Goal: Task Accomplishment & Management: Use online tool/utility

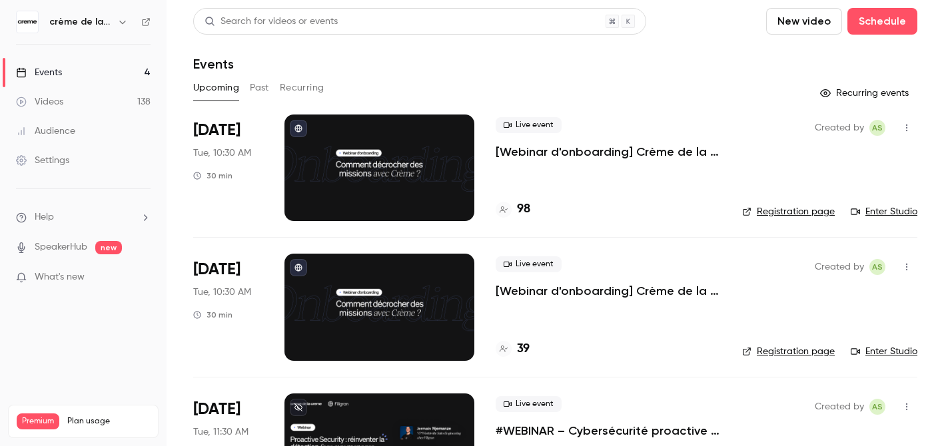
scroll to position [196, 0]
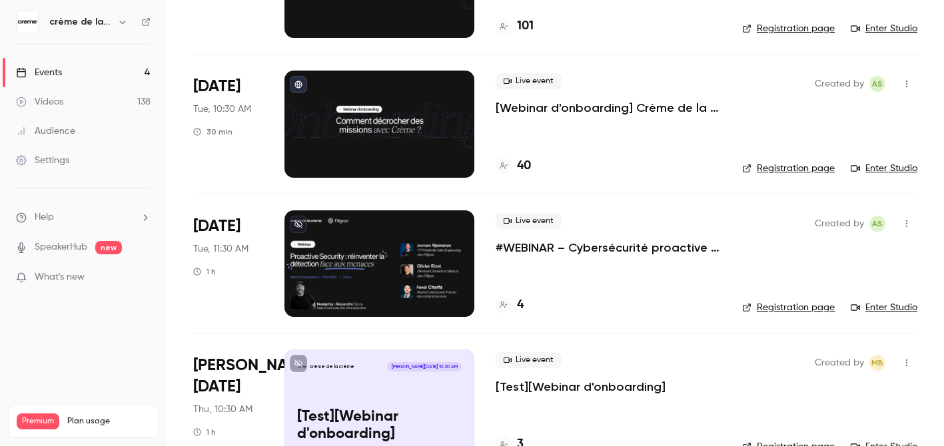
scroll to position [217, 0]
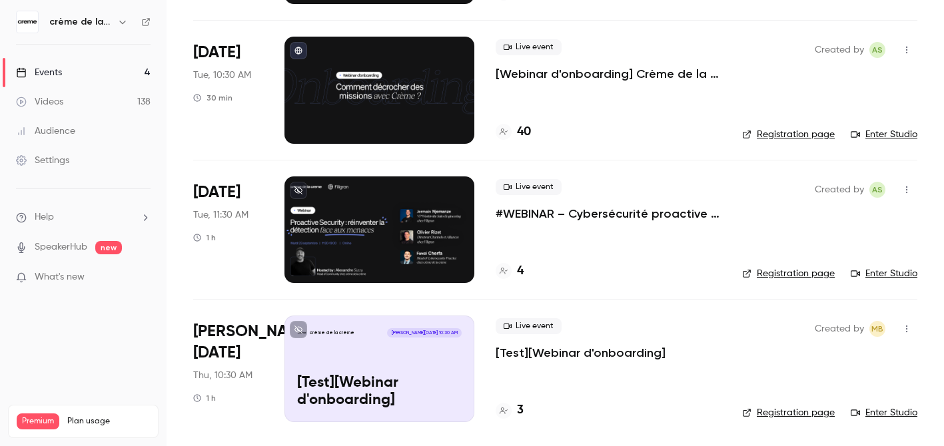
click at [583, 213] on p "#WEBINAR – Cybersécurité proactive : une nouvelle ère pour la détection des men…" at bounding box center [607, 214] width 225 height 16
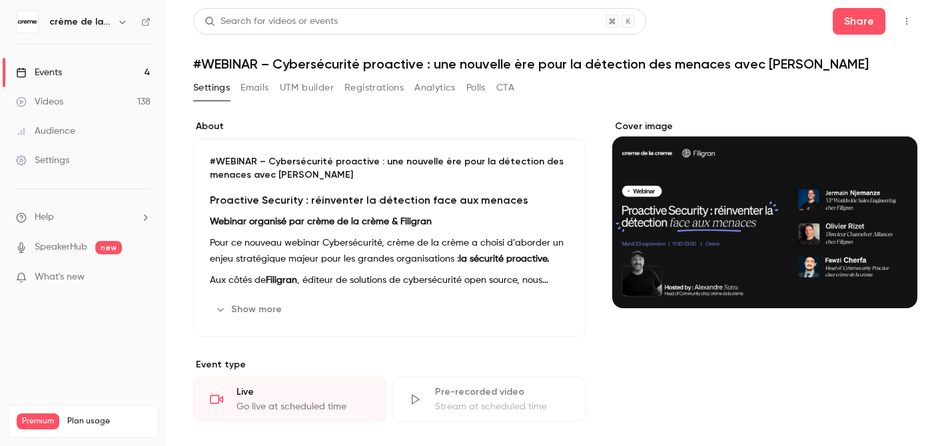
click at [380, 89] on button "Registrations" at bounding box center [373, 87] width 59 height 21
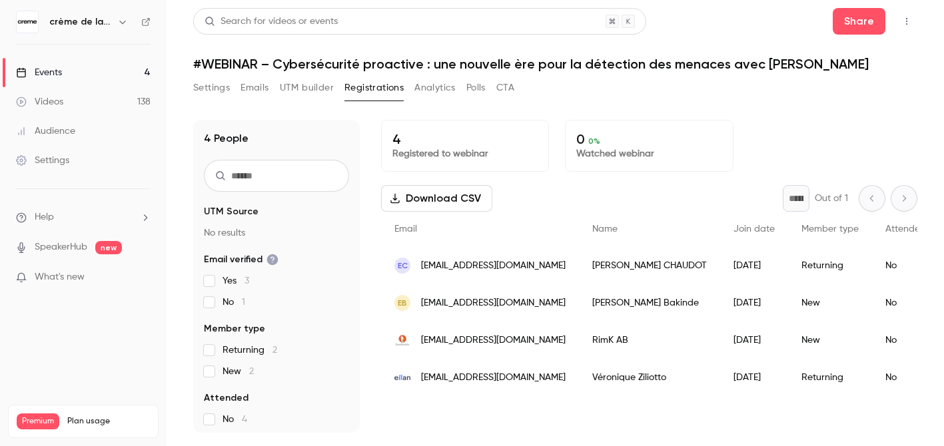
click at [308, 84] on button "UTM builder" at bounding box center [307, 87] width 54 height 21
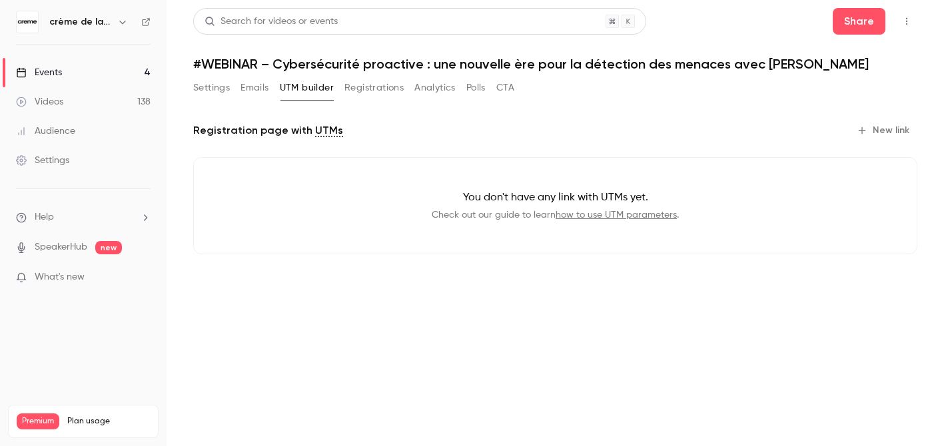
click at [436, 86] on button "Analytics" at bounding box center [434, 87] width 41 height 21
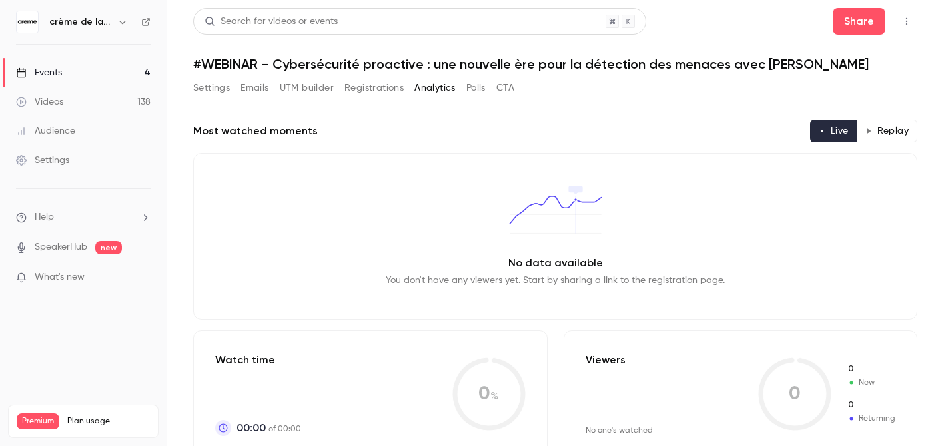
click at [503, 83] on button "CTA" at bounding box center [505, 87] width 18 height 21
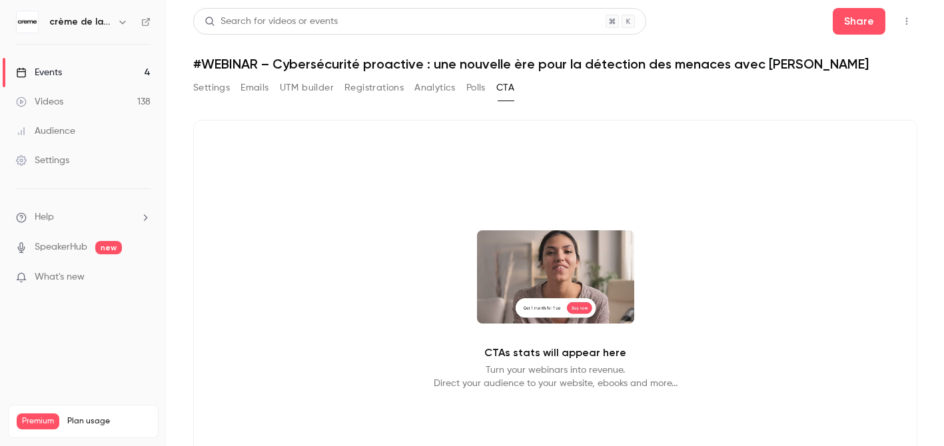
click at [473, 86] on button "Polls" at bounding box center [475, 87] width 19 height 21
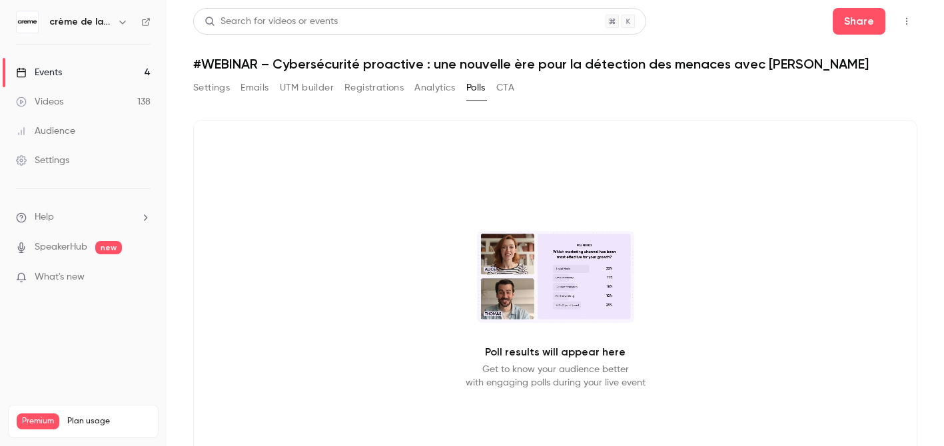
click at [361, 87] on button "Registrations" at bounding box center [373, 87] width 59 height 21
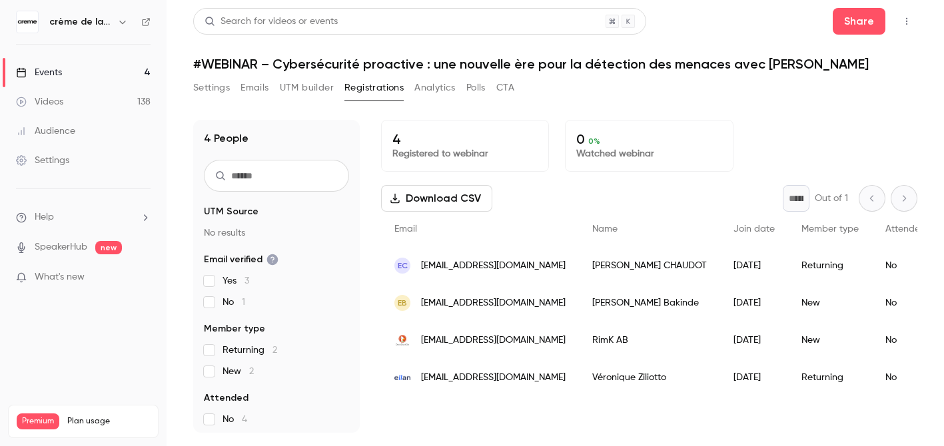
click at [304, 85] on button "UTM builder" at bounding box center [307, 87] width 54 height 21
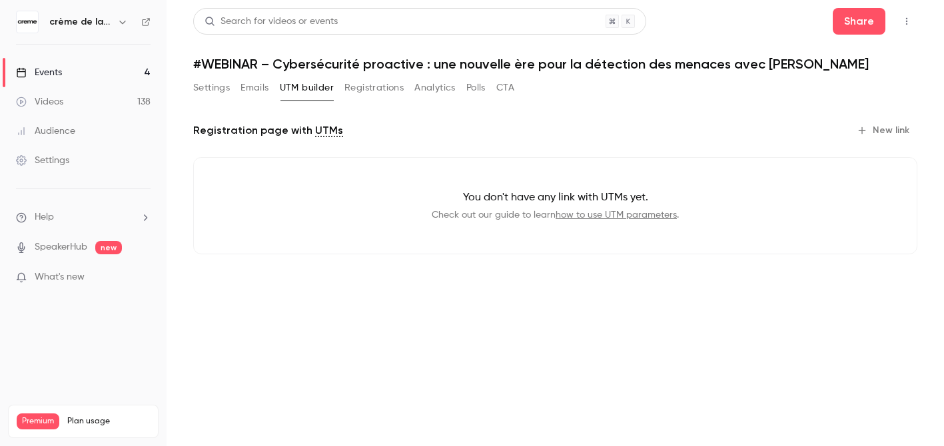
click at [266, 88] on button "Emails" at bounding box center [254, 87] width 28 height 21
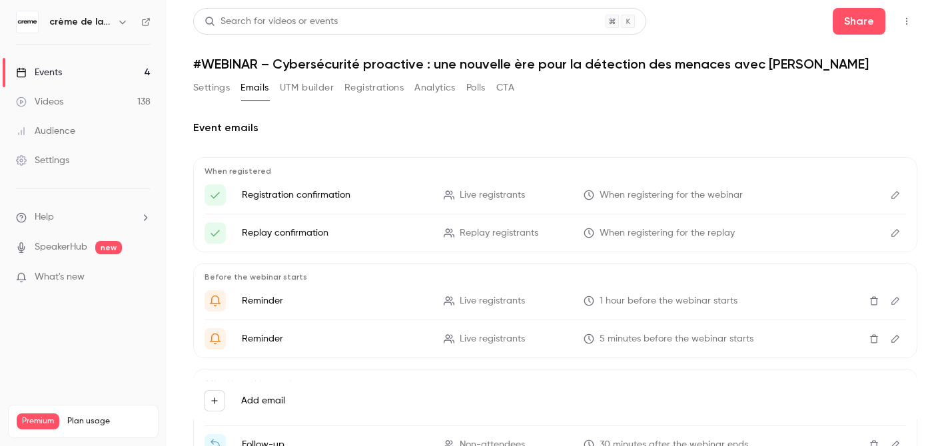
click at [217, 87] on button "Settings" at bounding box center [211, 87] width 37 height 21
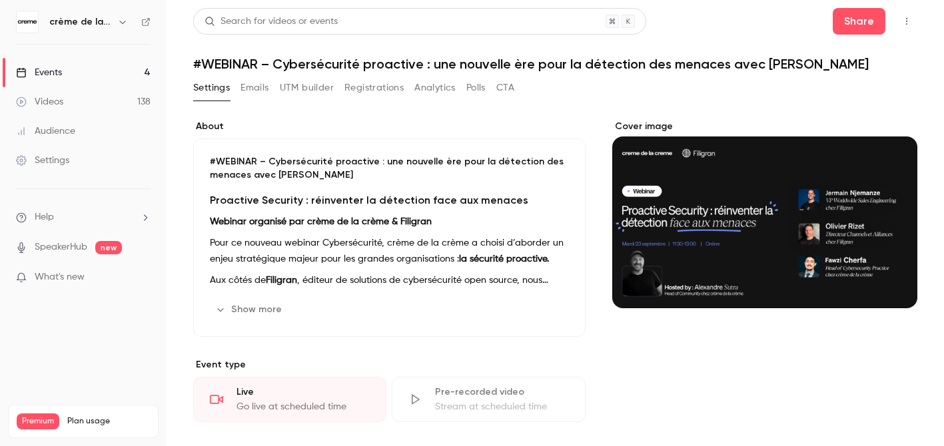
click at [368, 96] on button "Registrations" at bounding box center [373, 87] width 59 height 21
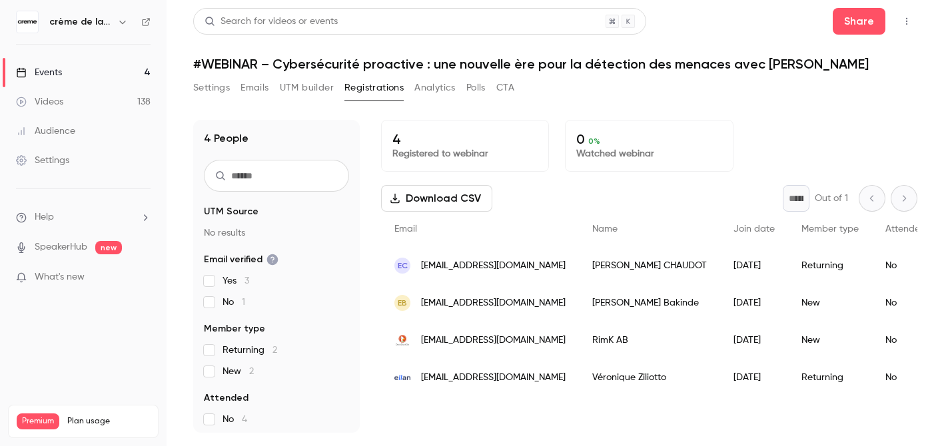
click at [423, 90] on button "Analytics" at bounding box center [434, 87] width 41 height 21
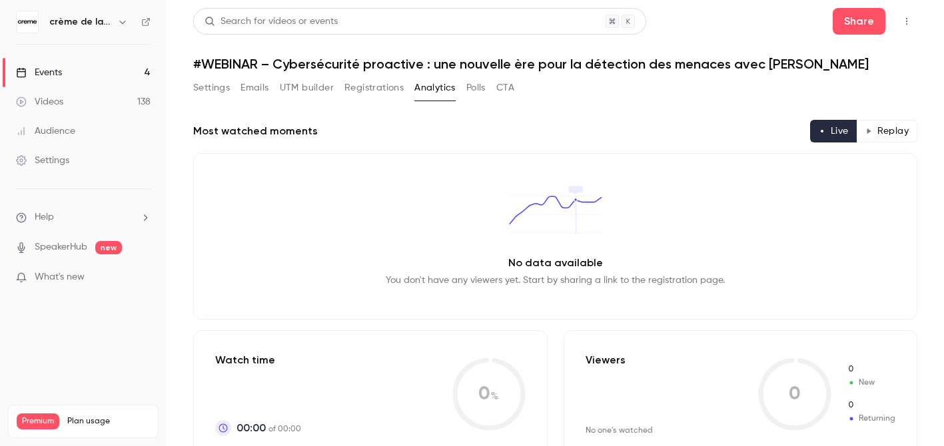
click at [483, 88] on button "Polls" at bounding box center [475, 87] width 19 height 21
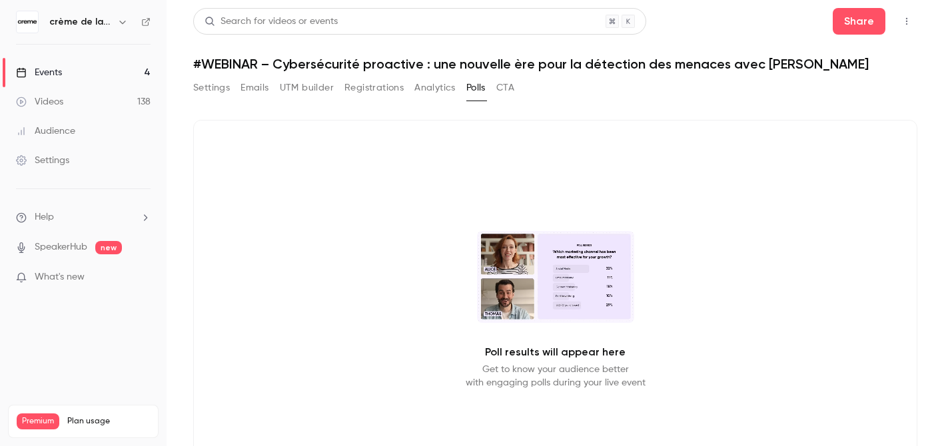
click at [424, 90] on button "Analytics" at bounding box center [434, 87] width 41 height 21
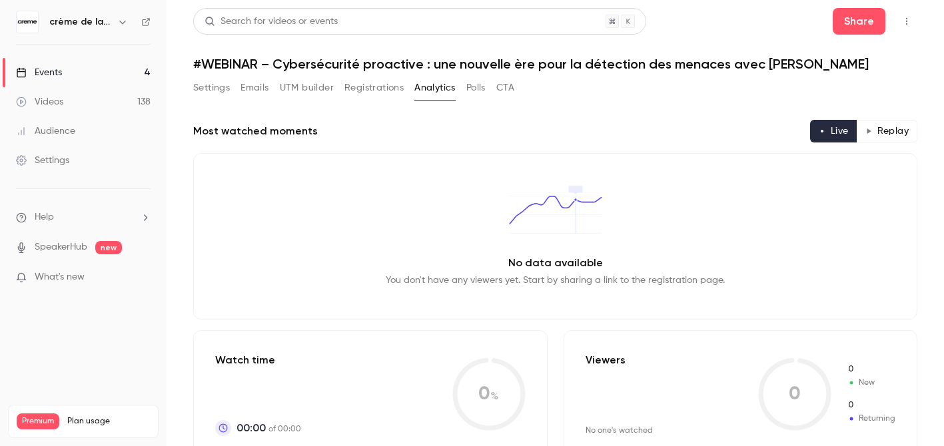
click at [385, 87] on button "Registrations" at bounding box center [373, 87] width 59 height 21
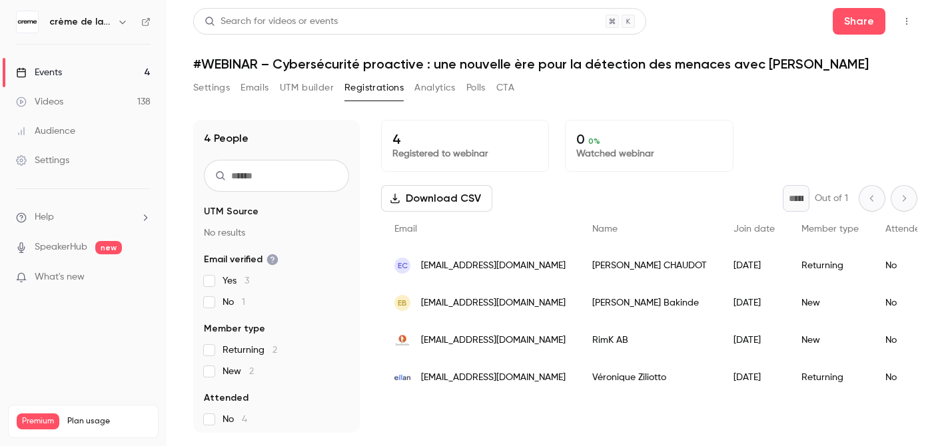
click at [304, 105] on div "4 People UTM Source No results Email verified Yes 3 No 1 Member type Returning …" at bounding box center [555, 268] width 724 height 329
click at [306, 87] on button "UTM builder" at bounding box center [307, 87] width 54 height 21
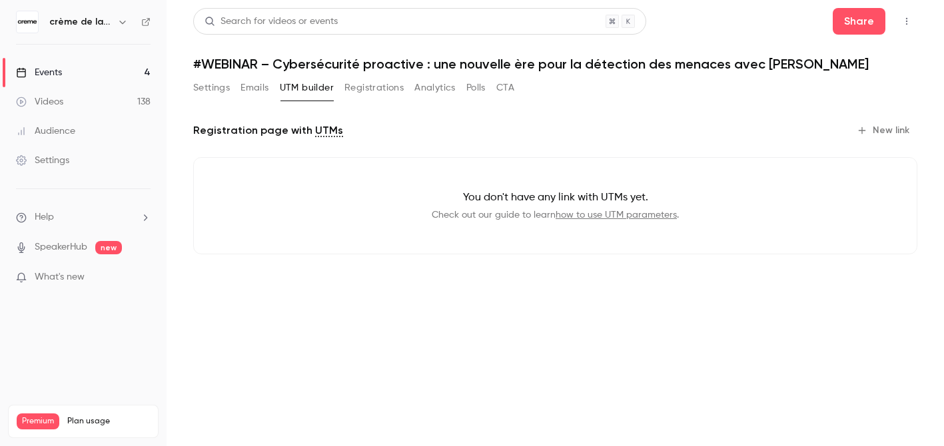
click at [867, 133] on icon "button" at bounding box center [861, 130] width 11 height 11
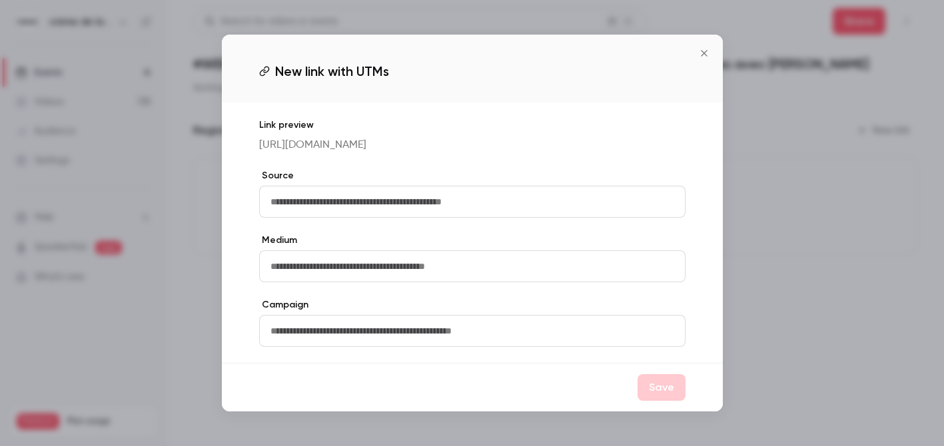
click at [522, 218] on input "text" at bounding box center [472, 202] width 426 height 32
click at [714, 45] on button "Close" at bounding box center [704, 53] width 27 height 27
